Goal: Task Accomplishment & Management: Manage account settings

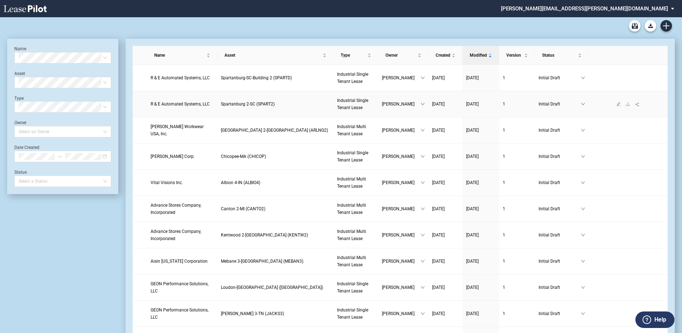
click at [201, 106] on span "R & E Automated Systems, LLC" at bounding box center [180, 104] width 59 height 5
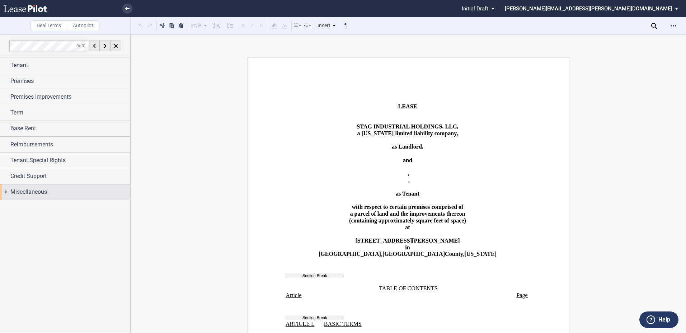
click at [40, 189] on span "Miscellaneous" at bounding box center [28, 192] width 37 height 9
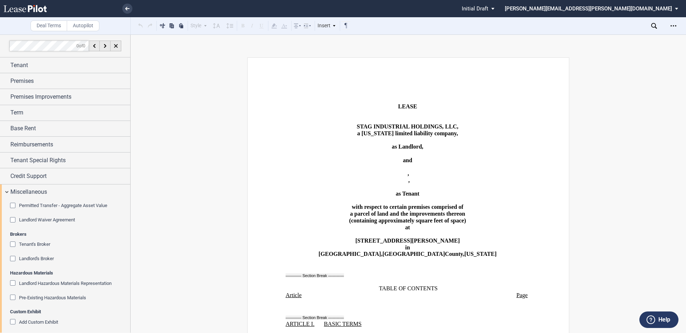
scroll to position [5, 0]
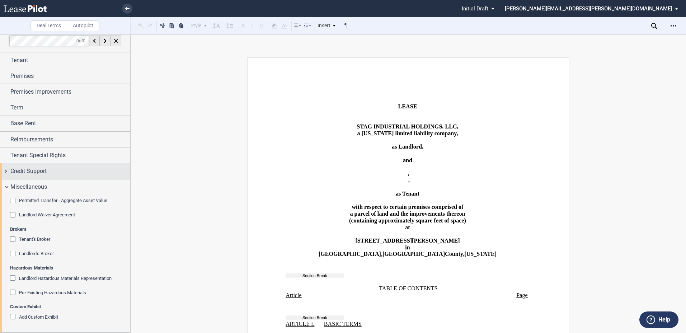
click at [7, 170] on div "Credit Support" at bounding box center [65, 170] width 130 height 15
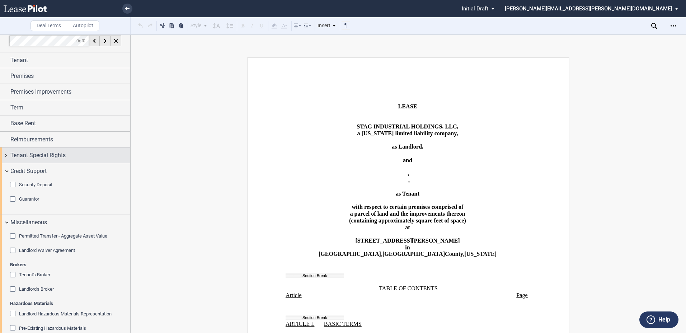
click at [6, 158] on div "Tenant Special Rights" at bounding box center [65, 154] width 130 height 15
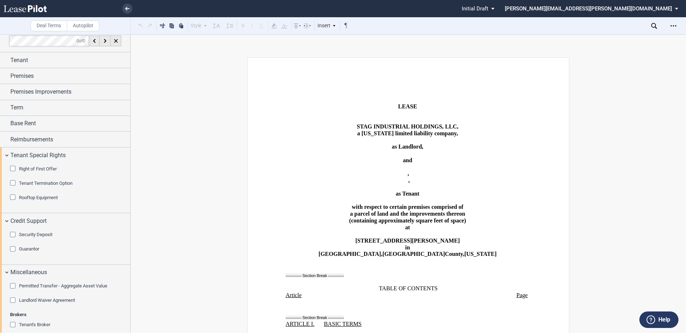
click at [24, 169] on span "Right of First Offer" at bounding box center [38, 168] width 38 height 5
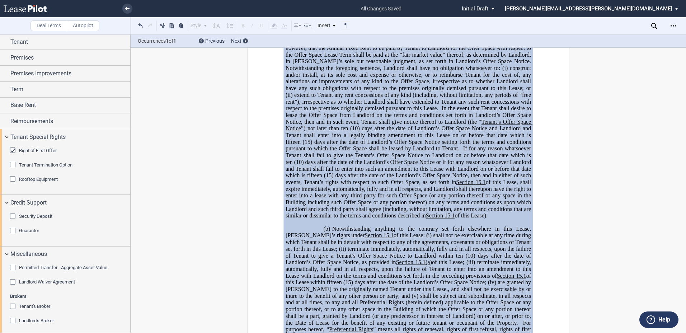
scroll to position [0, 0]
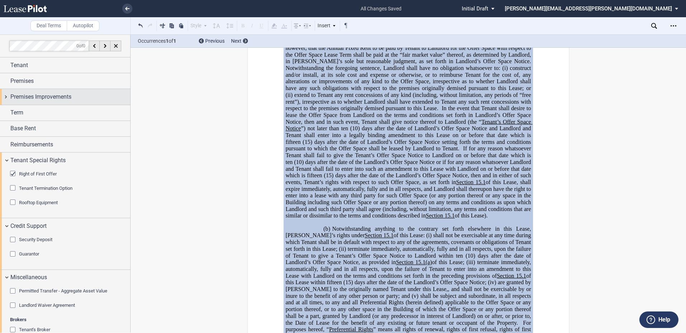
click at [8, 97] on div "Premises Improvements" at bounding box center [65, 96] width 130 height 15
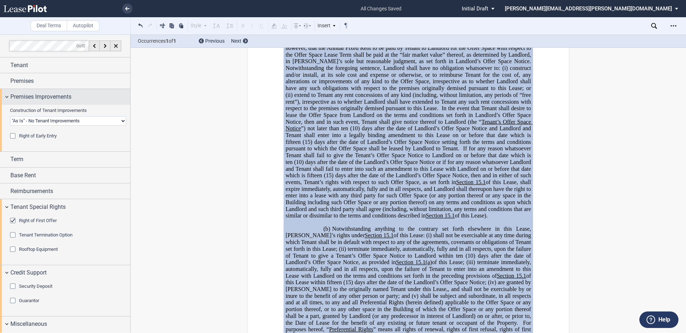
click at [4, 97] on div "Premises Improvements" at bounding box center [65, 96] width 130 height 15
click at [7, 97] on div "Premises Improvements" at bounding box center [65, 96] width 130 height 15
click at [15, 133] on div "Right of Early Entry" at bounding box center [13, 136] width 7 height 7
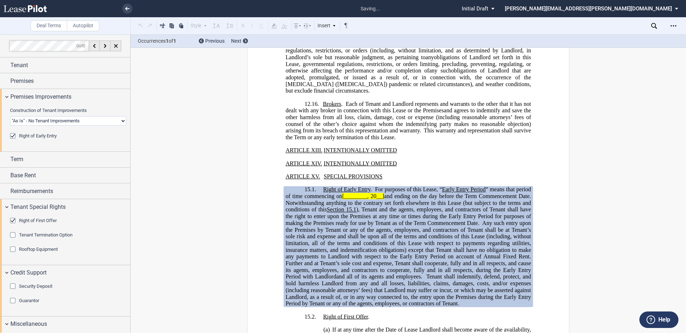
scroll to position [10109, 0]
click at [15, 137] on div "Right of Early Entry" at bounding box center [13, 136] width 7 height 7
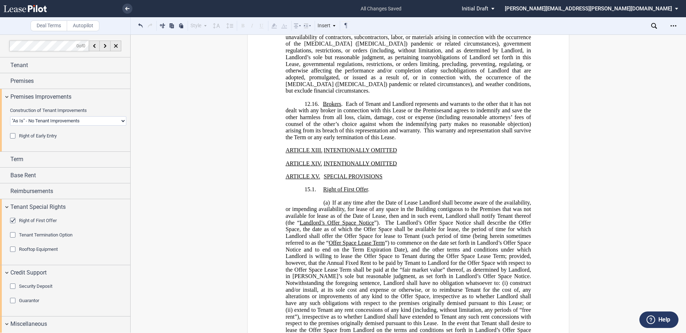
scroll to position [10145, 0]
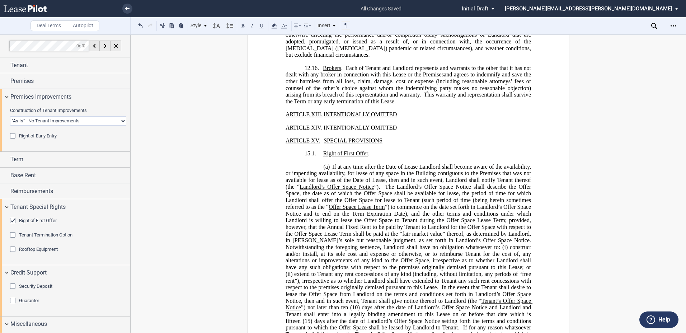
drag, startPoint x: 331, startPoint y: 86, endPoint x: 490, endPoint y: 313, distance: 277.5
click at [490, 313] on p "(a) If at any time after the Date of Lease Landlord shall become aware of the a…" at bounding box center [408, 280] width 245 height 235
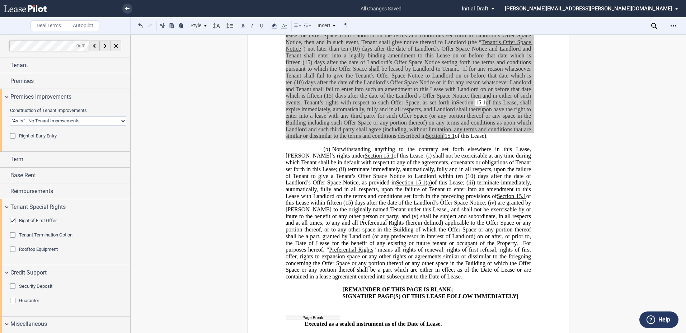
scroll to position [10396, 0]
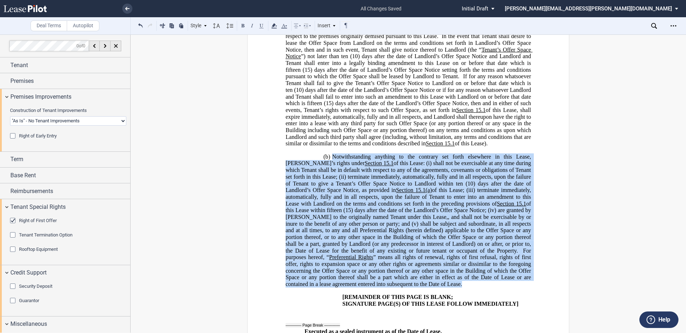
drag, startPoint x: 331, startPoint y: 74, endPoint x: 468, endPoint y: 206, distance: 190.8
click at [468, 206] on span "Notwithstanding anything to the contrary set forth elsewhere in this Lease, Ten…" at bounding box center [409, 221] width 247 height 134
